Goal: Information Seeking & Learning: Check status

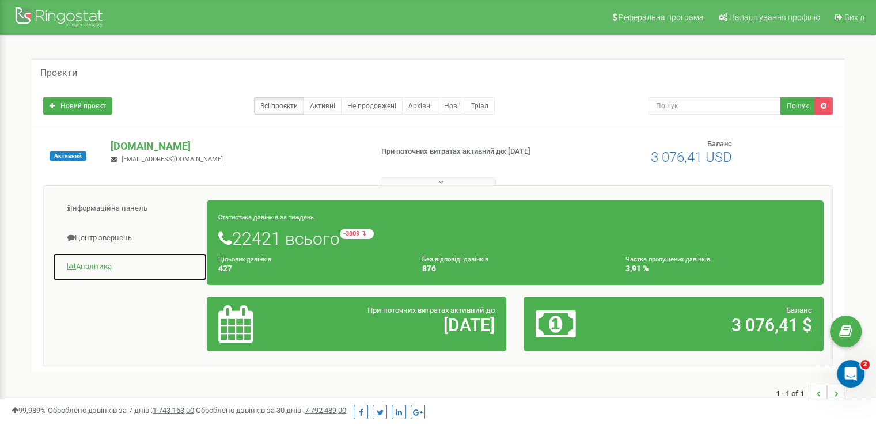
click at [99, 267] on link "Аналiтика" at bounding box center [129, 267] width 155 height 28
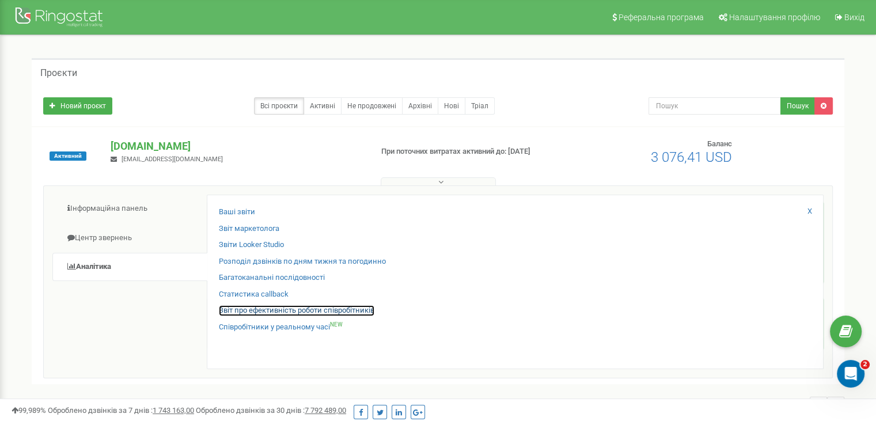
click at [269, 311] on link "Звіт про ефективність роботи співробітників" at bounding box center [296, 310] width 155 height 11
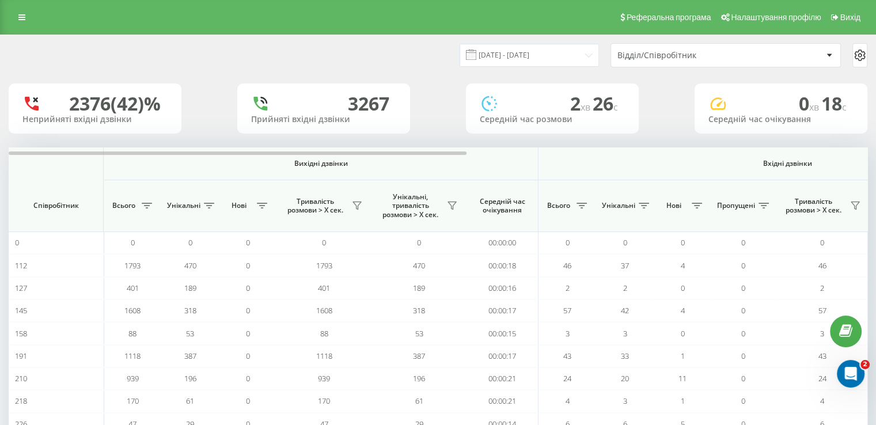
click at [687, 55] on div "Відділ/Співробітник" at bounding box center [686, 56] width 138 height 10
click at [561, 51] on input "20.08.2025 - 20.09.2025" at bounding box center [528, 55] width 139 height 22
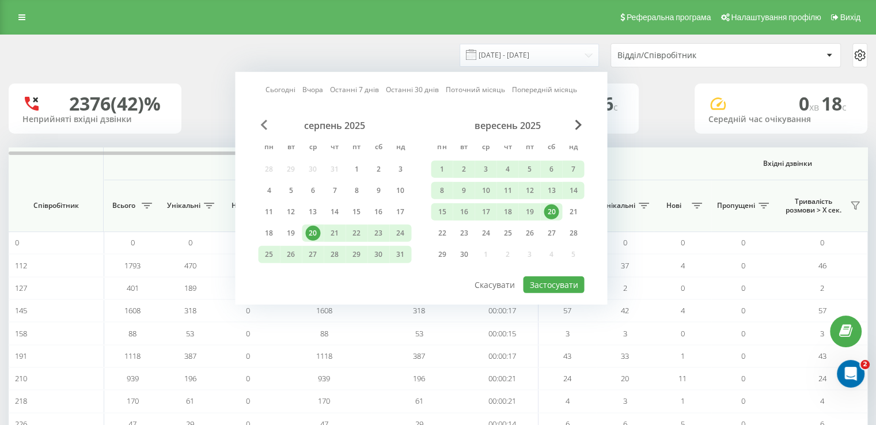
click at [262, 124] on span "Previous Month" at bounding box center [263, 125] width 7 height 10
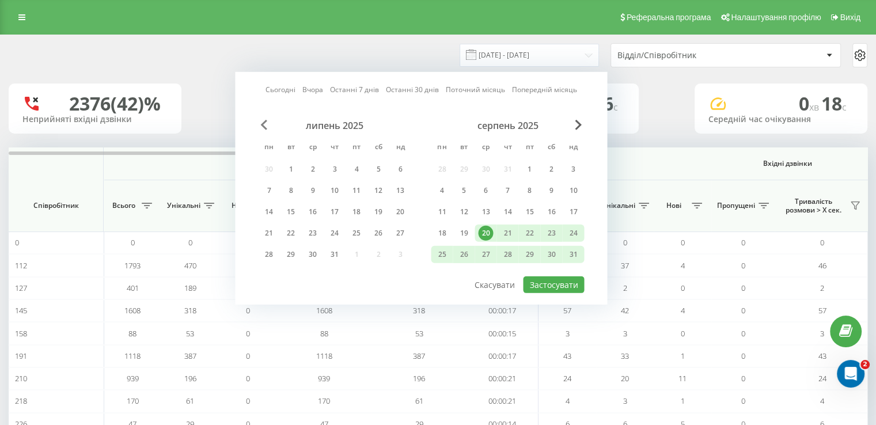
click at [262, 124] on span "Previous Month" at bounding box center [263, 125] width 7 height 10
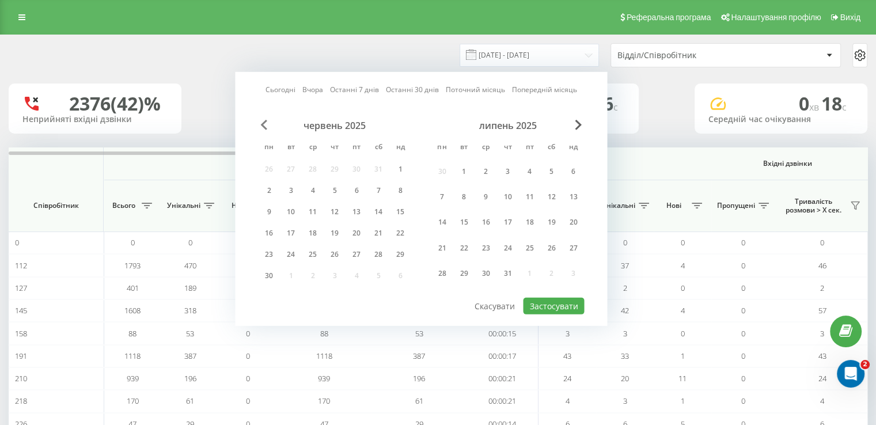
click at [262, 124] on span "Previous Month" at bounding box center [263, 125] width 7 height 10
click at [331, 171] on div "1" at bounding box center [334, 170] width 15 height 15
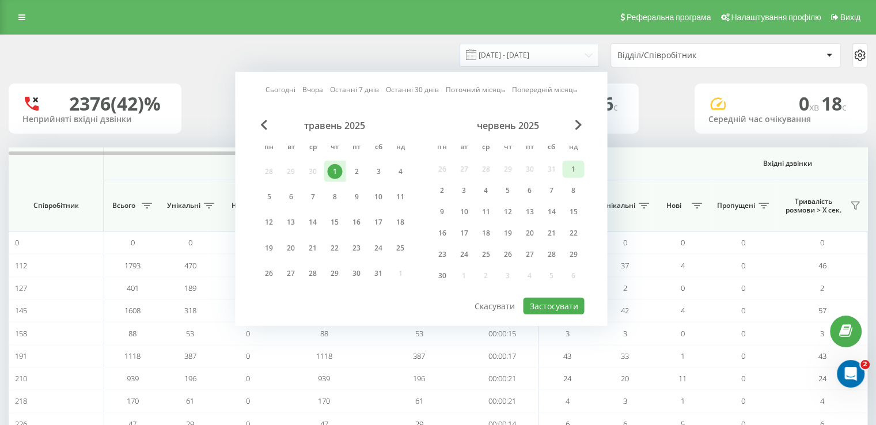
click at [570, 168] on div "1" at bounding box center [572, 169] width 15 height 15
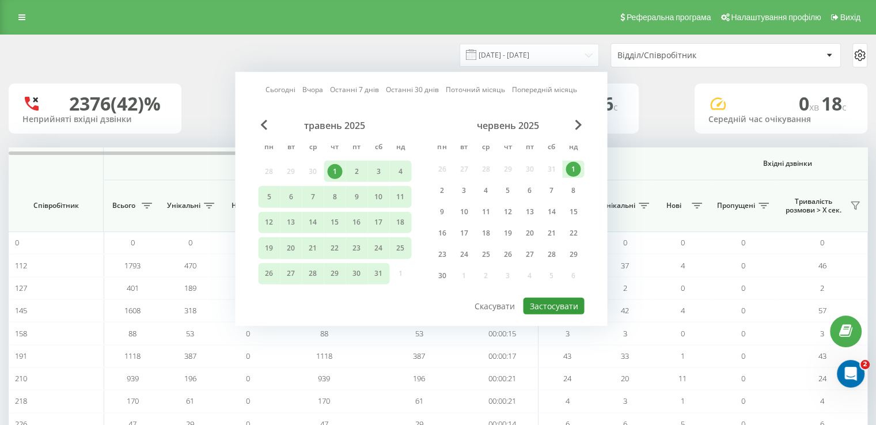
click at [560, 305] on button "Застосувати" at bounding box center [553, 306] width 61 height 17
type input "01.05.2025 - 01.06.2025"
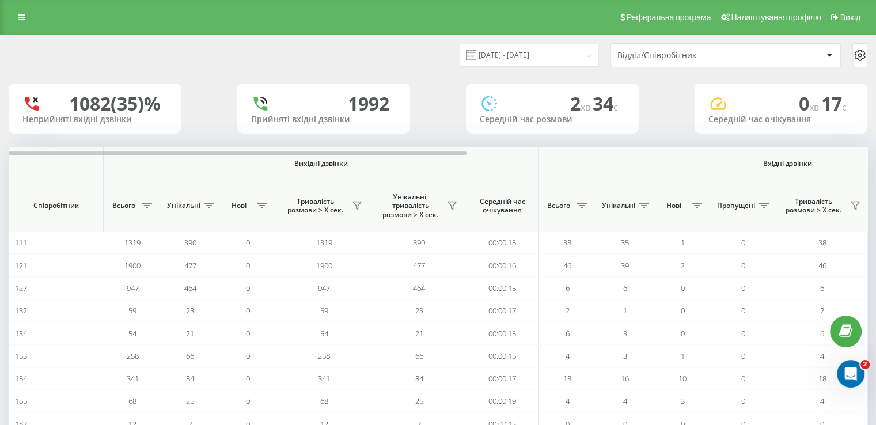
click at [652, 104] on div "1082 (35)% Неприйняті вхідні дзвінки 1992 Прийняті вхідні дзвінки 2 хв 34 c Сер…" at bounding box center [438, 108] width 858 height 50
click at [815, 56] on div "Відділ/Співробітник" at bounding box center [719, 56] width 205 height 10
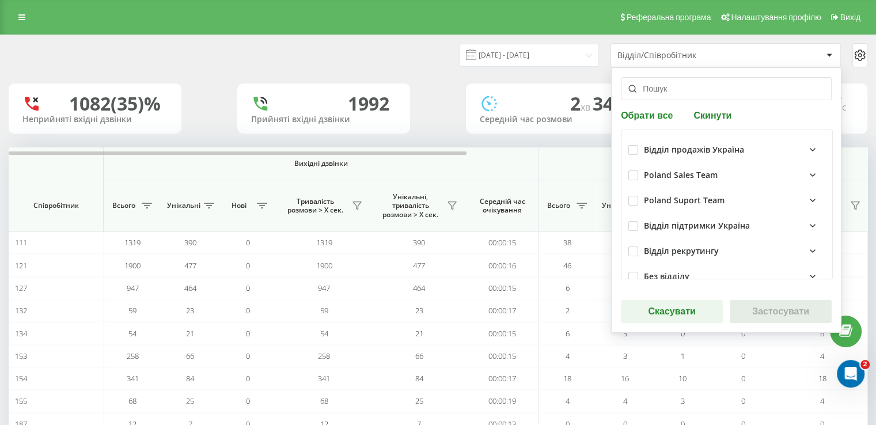
click at [764, 147] on div "Відділ продажів Україна" at bounding box center [734, 150] width 181 height 14
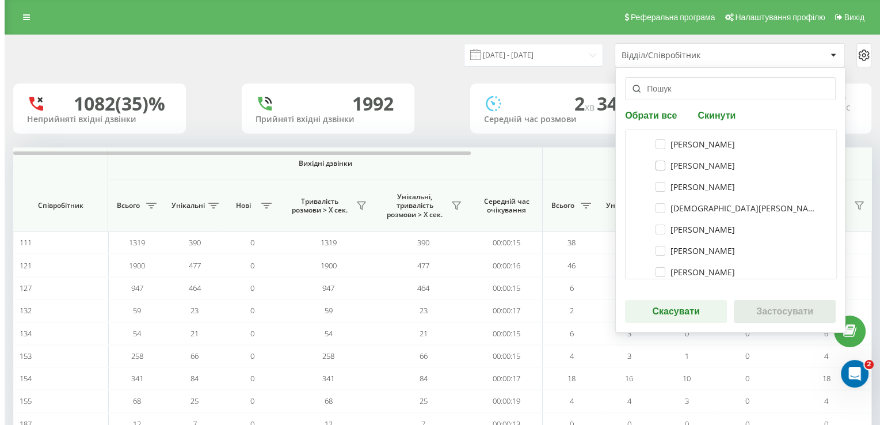
scroll to position [345, 0]
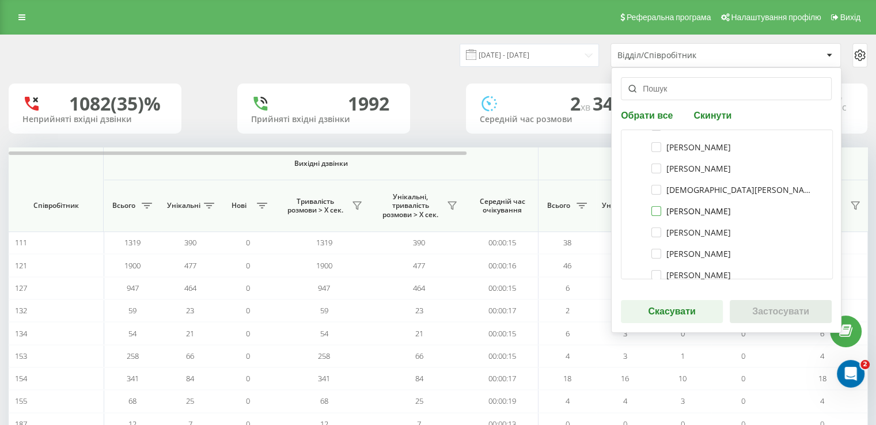
click at [683, 212] on label "Дарина Рожченко" at bounding box center [690, 211] width 79 height 10
checkbox input "true"
click at [773, 312] on button "Застосувати" at bounding box center [780, 311] width 102 height 23
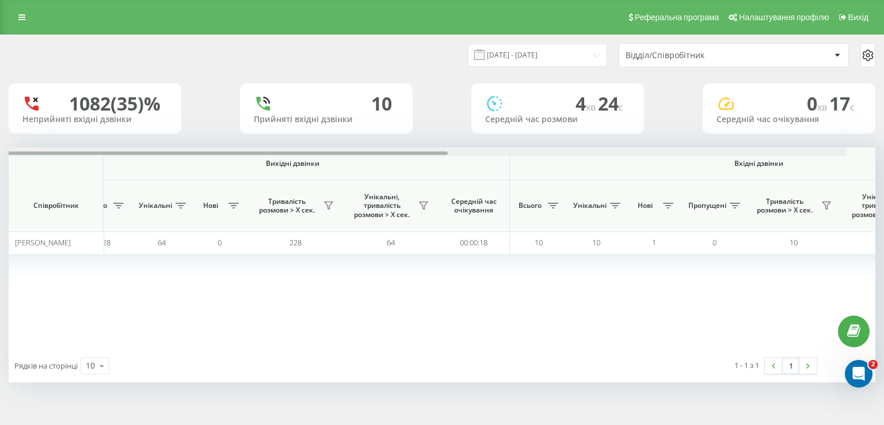
scroll to position [0, 0]
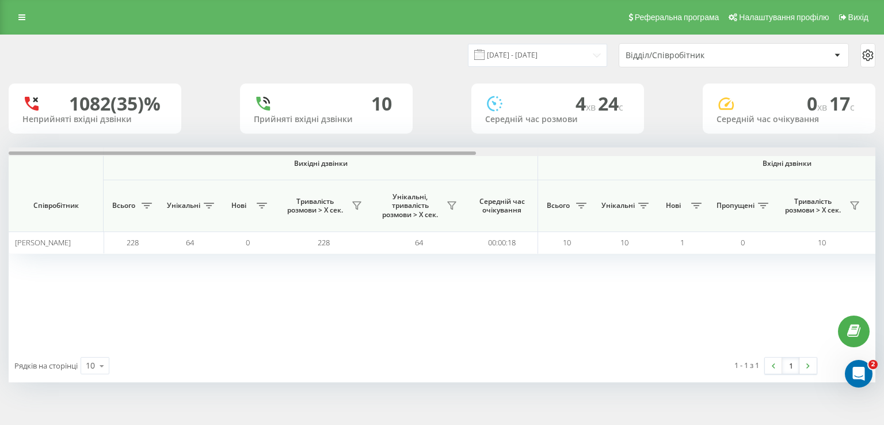
drag, startPoint x: 380, startPoint y: 155, endPoint x: 302, endPoint y: 164, distance: 78.8
click at [302, 164] on div "Вихідні дзвінки Вхідні дзвінки Всі дзвінки Співробітник Всього Унікальні Нові Т…" at bounding box center [442, 247] width 867 height 201
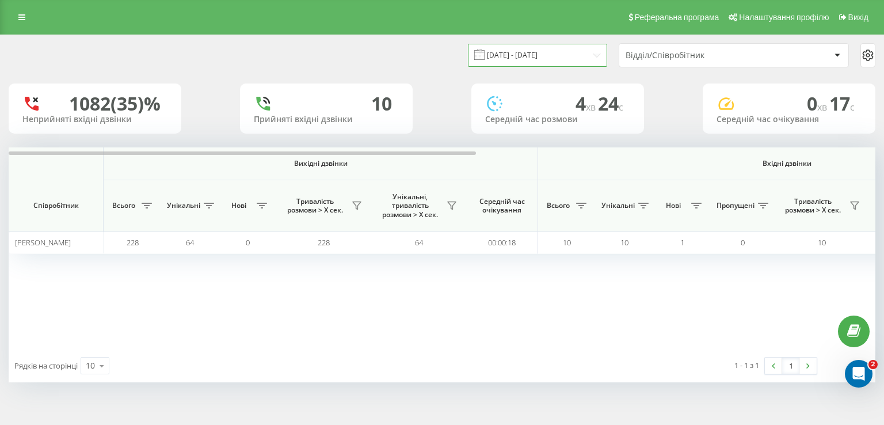
click at [593, 56] on input "01.05.2025 - 01.06.2025" at bounding box center [537, 55] width 139 height 22
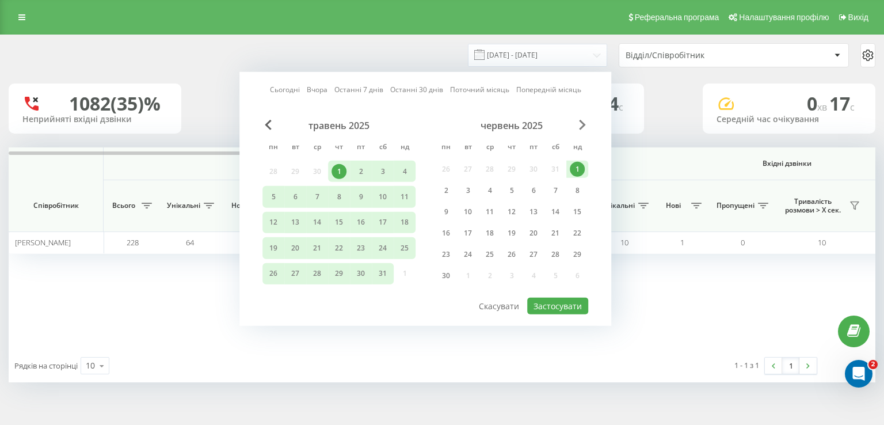
click at [581, 127] on span "Next Month" at bounding box center [582, 125] width 7 height 10
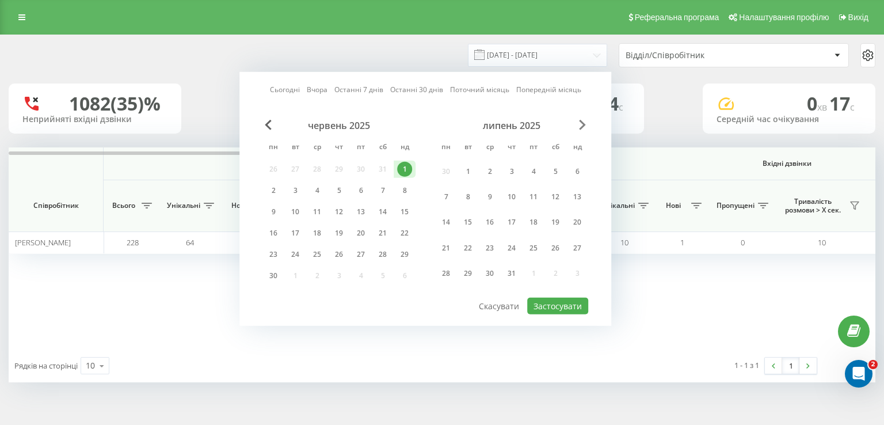
click at [581, 127] on span "Next Month" at bounding box center [582, 125] width 7 height 10
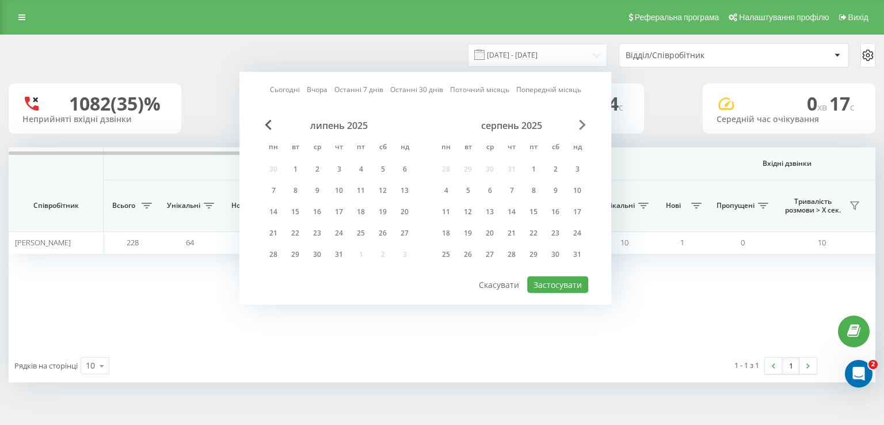
click at [581, 127] on span "Next Month" at bounding box center [582, 125] width 7 height 10
click at [268, 125] on span "Previous Month" at bounding box center [268, 125] width 7 height 10
click at [387, 210] on div "20" at bounding box center [382, 211] width 15 height 15
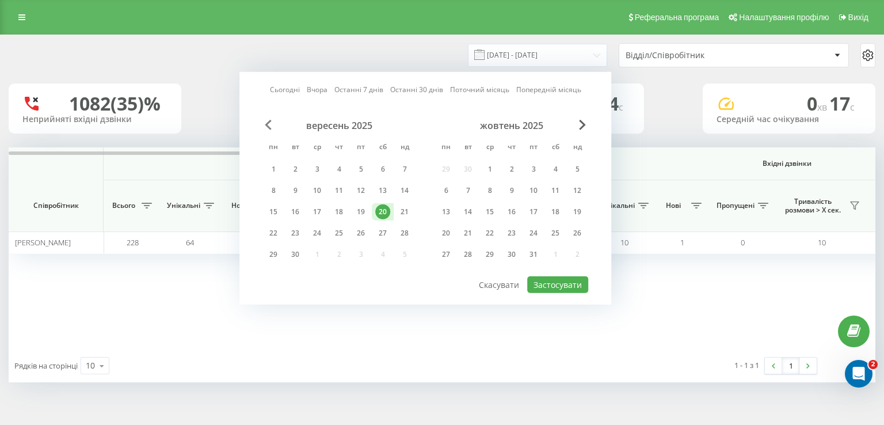
click at [265, 125] on span "Previous Month" at bounding box center [268, 125] width 7 height 10
click at [553, 209] on div "20" at bounding box center [555, 211] width 15 height 15
click at [566, 286] on button "Застосувати" at bounding box center [557, 284] width 61 height 17
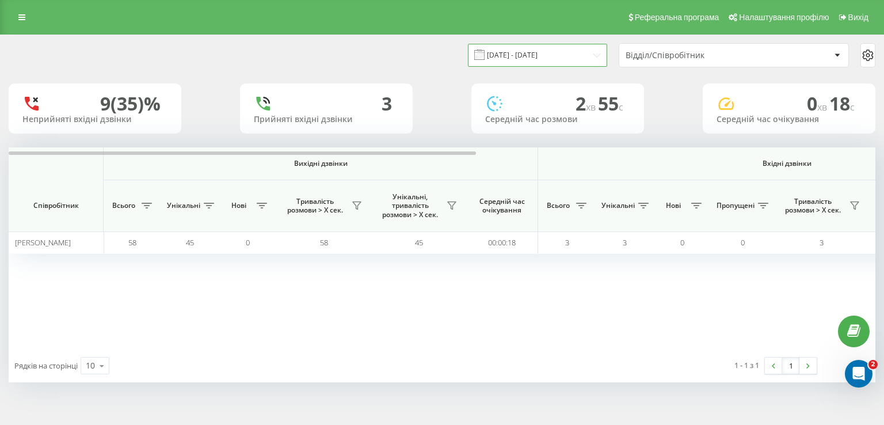
click at [589, 59] on input "20.09.2025 - 20.09.2025" at bounding box center [537, 55] width 139 height 22
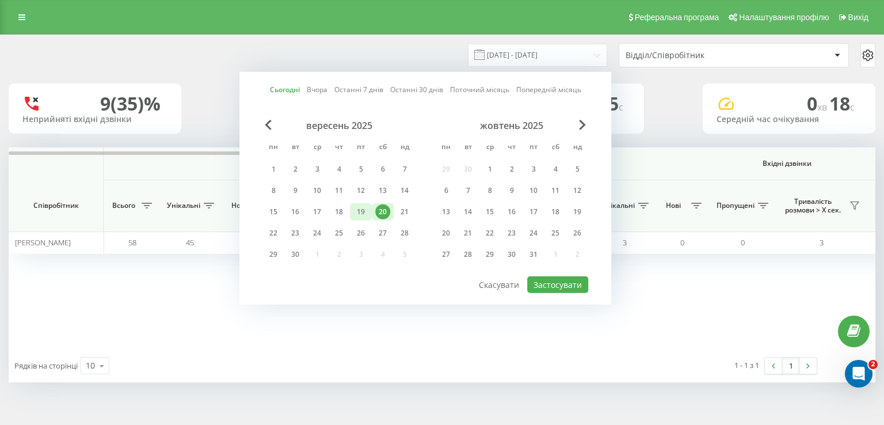
click at [356, 213] on div "19" at bounding box center [360, 211] width 15 height 15
click at [565, 279] on button "Застосувати" at bounding box center [557, 284] width 61 height 17
type input "19.09.2025 - 19.09.2025"
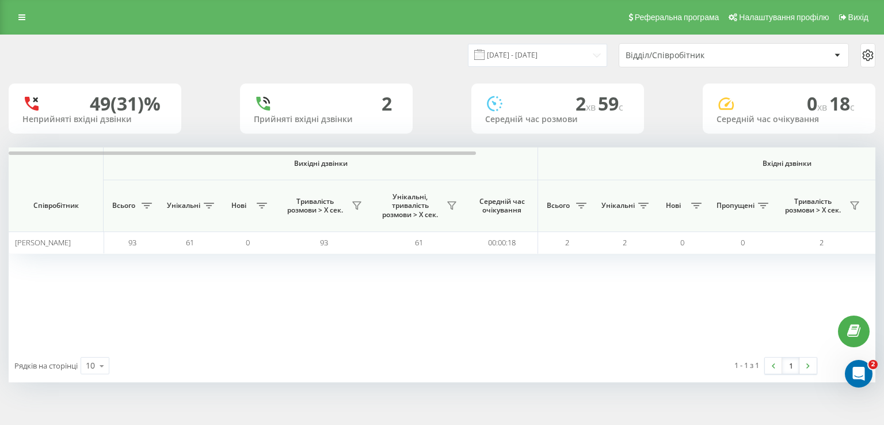
click at [834, 56] on div at bounding box center [837, 55] width 13 height 14
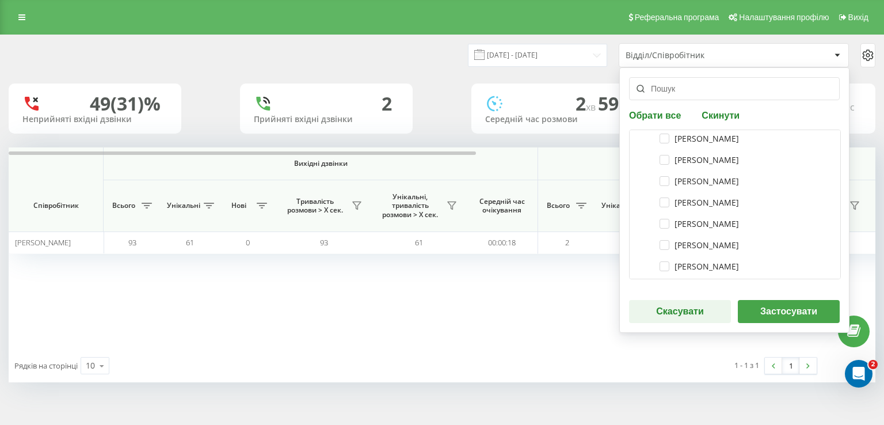
scroll to position [345, 0]
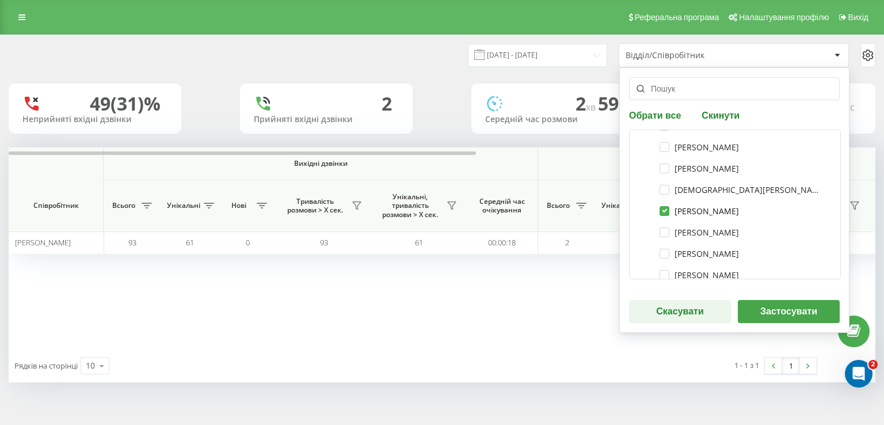
click at [660, 208] on label "Дарина Рожченко" at bounding box center [699, 211] width 79 height 10
checkbox input "false"
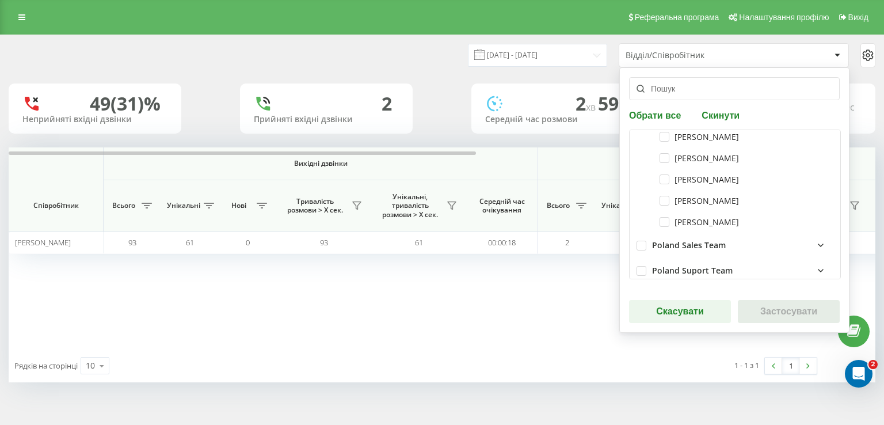
scroll to position [633, 0]
click at [660, 155] on label "Вячеслав Клименко" at bounding box center [699, 158] width 79 height 10
checkbox input "true"
click at [769, 310] on button "Застосувати" at bounding box center [789, 311] width 102 height 23
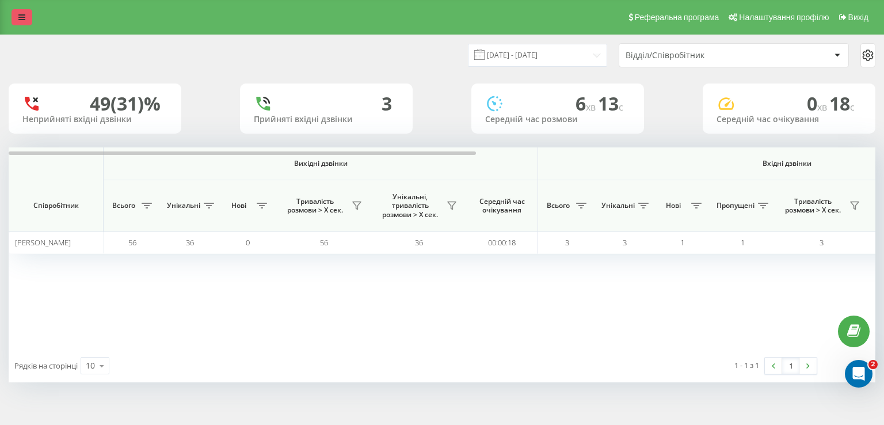
click at [18, 17] on icon at bounding box center [21, 17] width 7 height 8
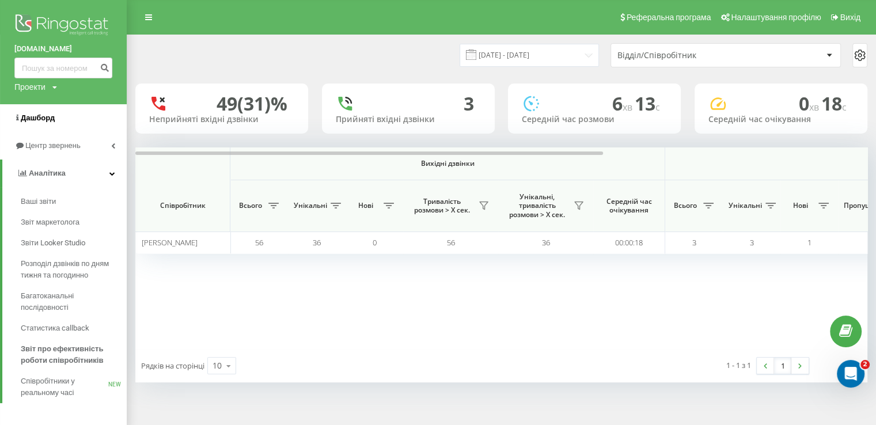
click at [38, 117] on span "Дашборд" at bounding box center [38, 117] width 34 height 9
click at [69, 143] on span "Центр звернень" at bounding box center [54, 145] width 59 height 9
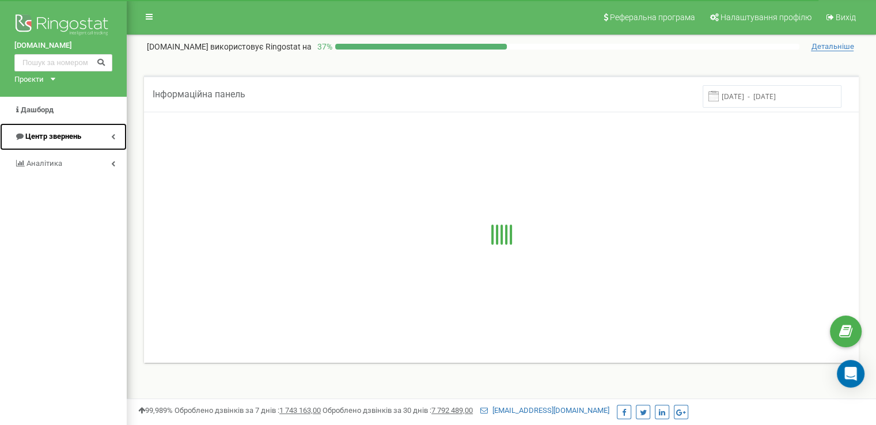
click at [51, 136] on span "Центр звернень" at bounding box center [53, 136] width 56 height 9
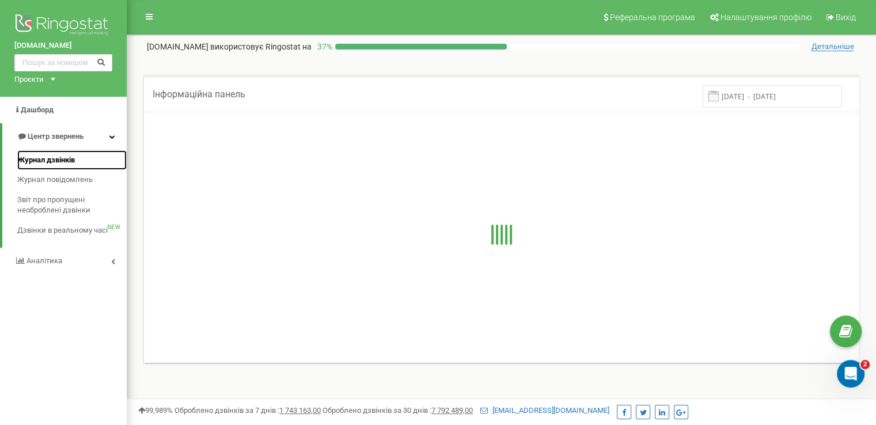
click at [58, 162] on span "Журнал дзвінків" at bounding box center [46, 160] width 58 height 11
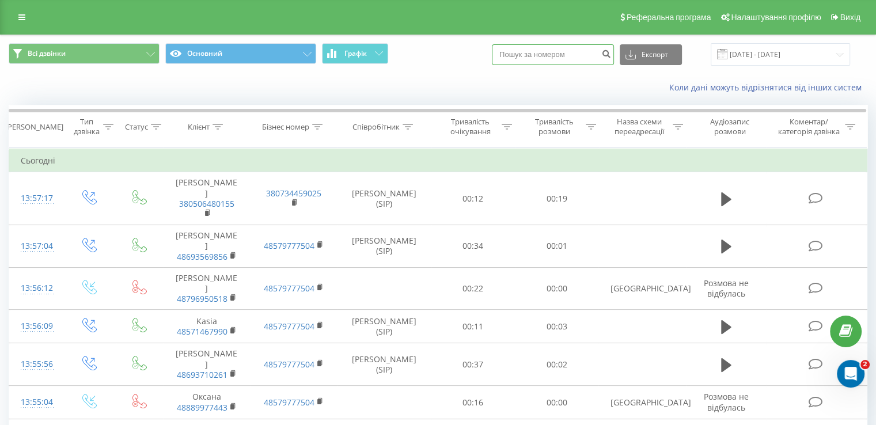
click at [564, 54] on input at bounding box center [553, 54] width 122 height 21
click at [394, 128] on div "Співробітник" at bounding box center [375, 127] width 47 height 10
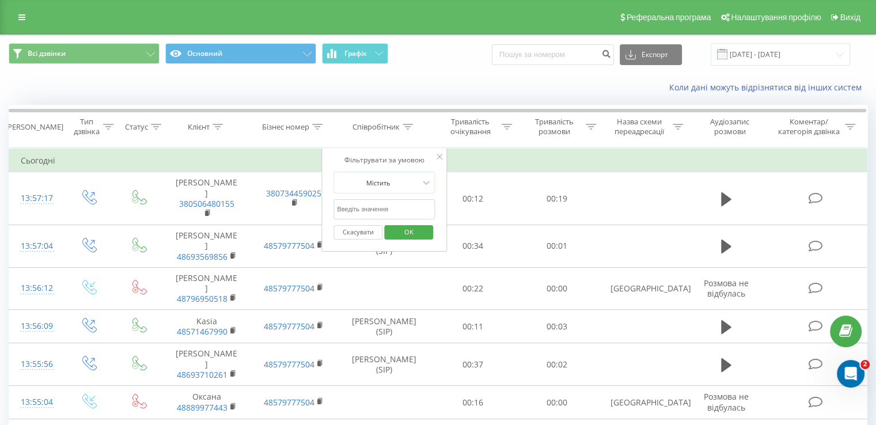
click at [389, 203] on input "text" at bounding box center [383, 209] width 101 height 20
type input "Клименко"
click at [408, 229] on span "OK" at bounding box center [409, 232] width 32 height 18
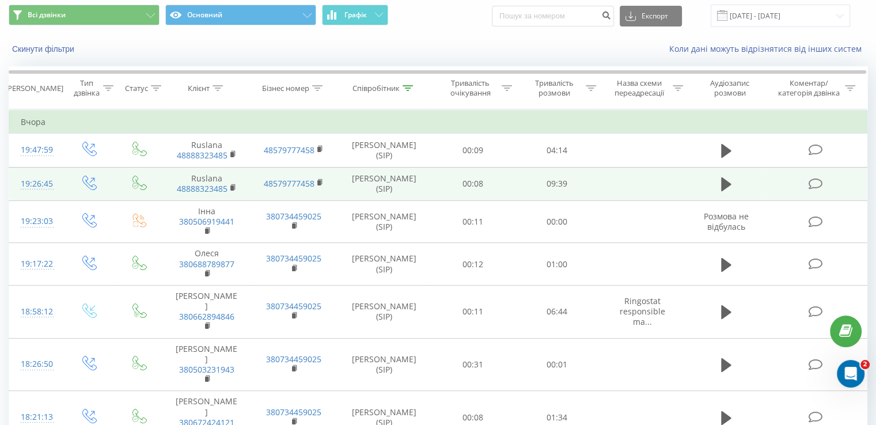
scroll to position [58, 0]
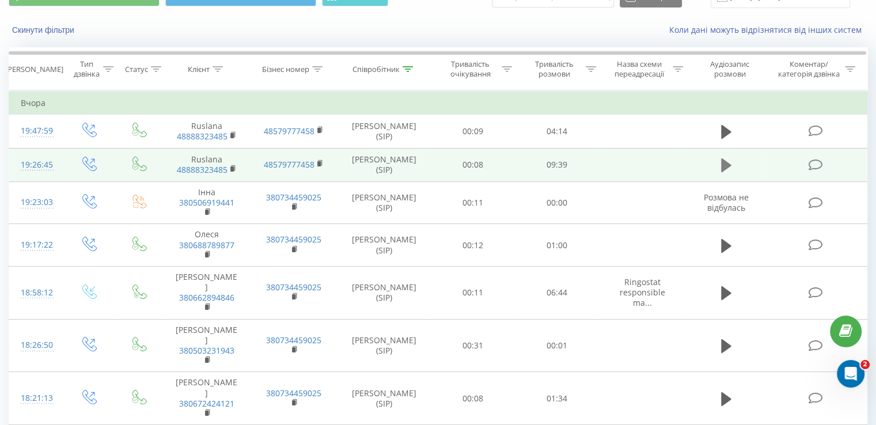
click at [726, 169] on icon at bounding box center [726, 165] width 10 height 16
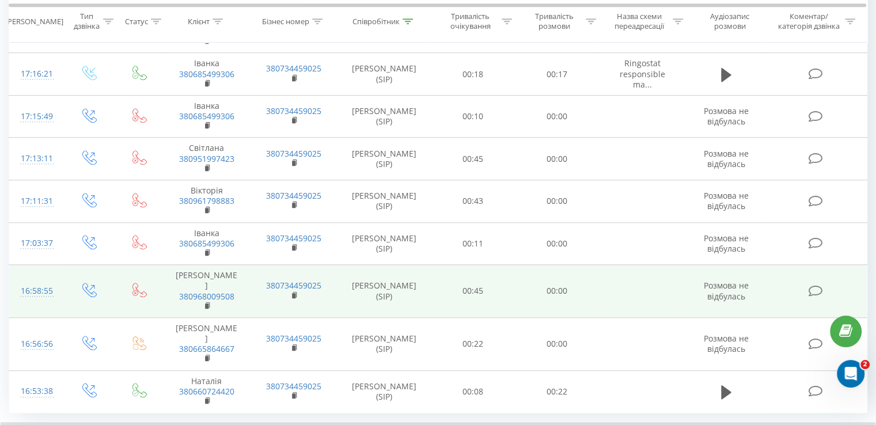
scroll to position [893, 0]
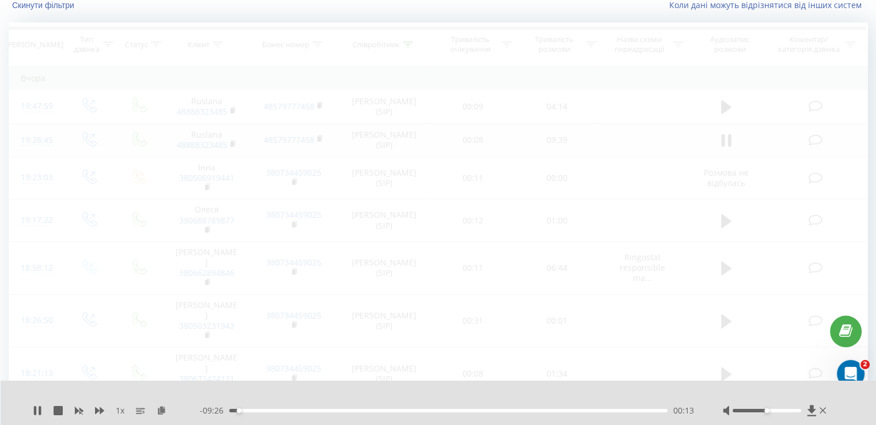
scroll to position [76, 0]
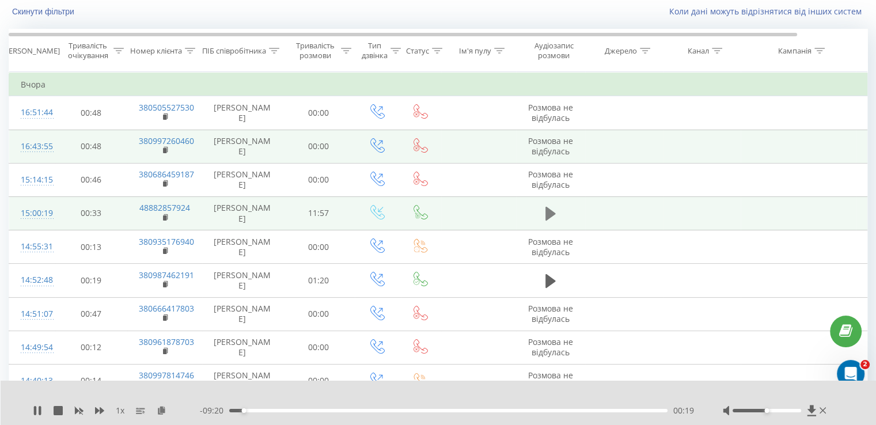
click at [543, 212] on button at bounding box center [550, 213] width 17 height 17
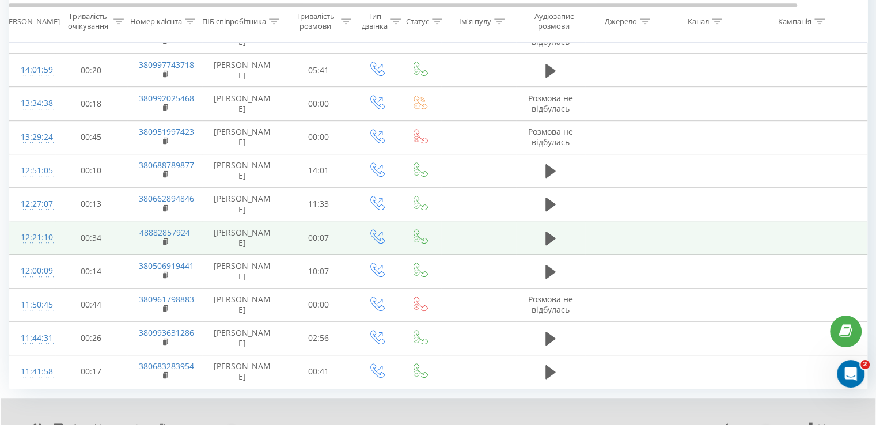
scroll to position [625, 0]
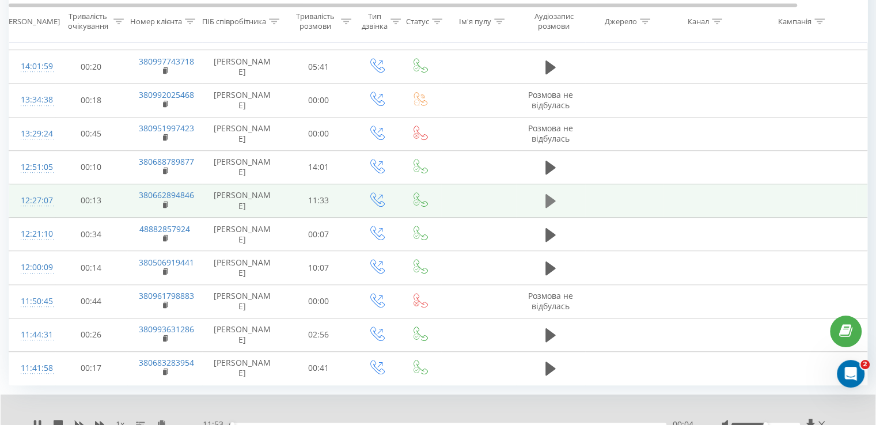
click at [546, 200] on icon at bounding box center [550, 201] width 10 height 14
